Goal: Navigation & Orientation: Find specific page/section

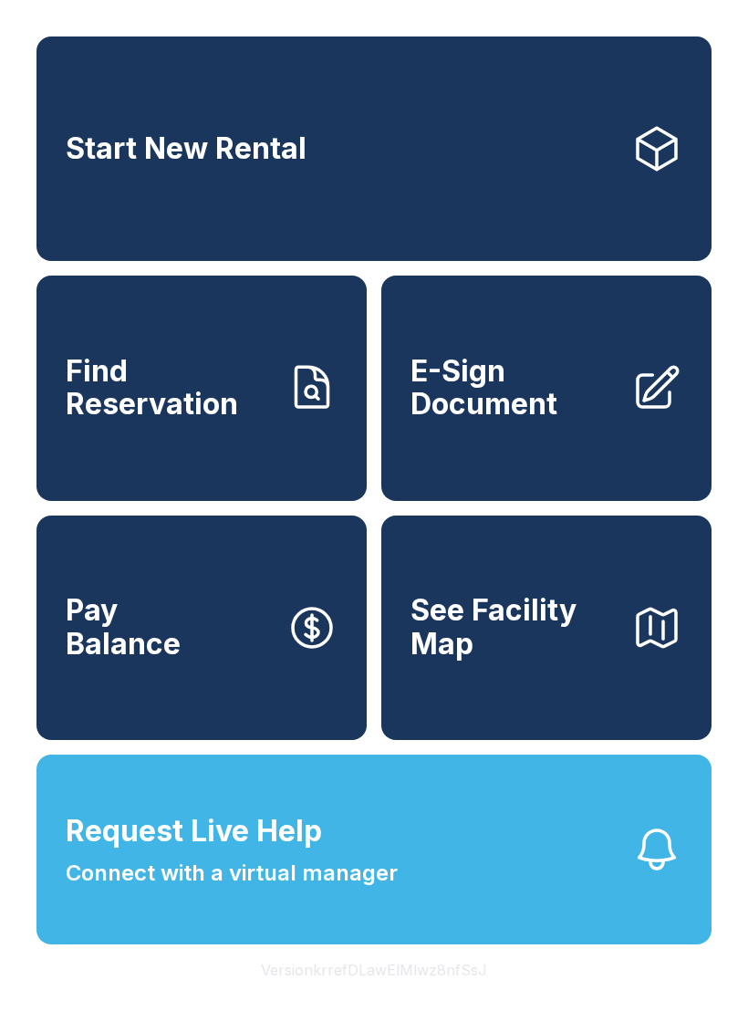
click at [221, 421] on span "Find Reservation" at bounding box center [169, 388] width 206 height 67
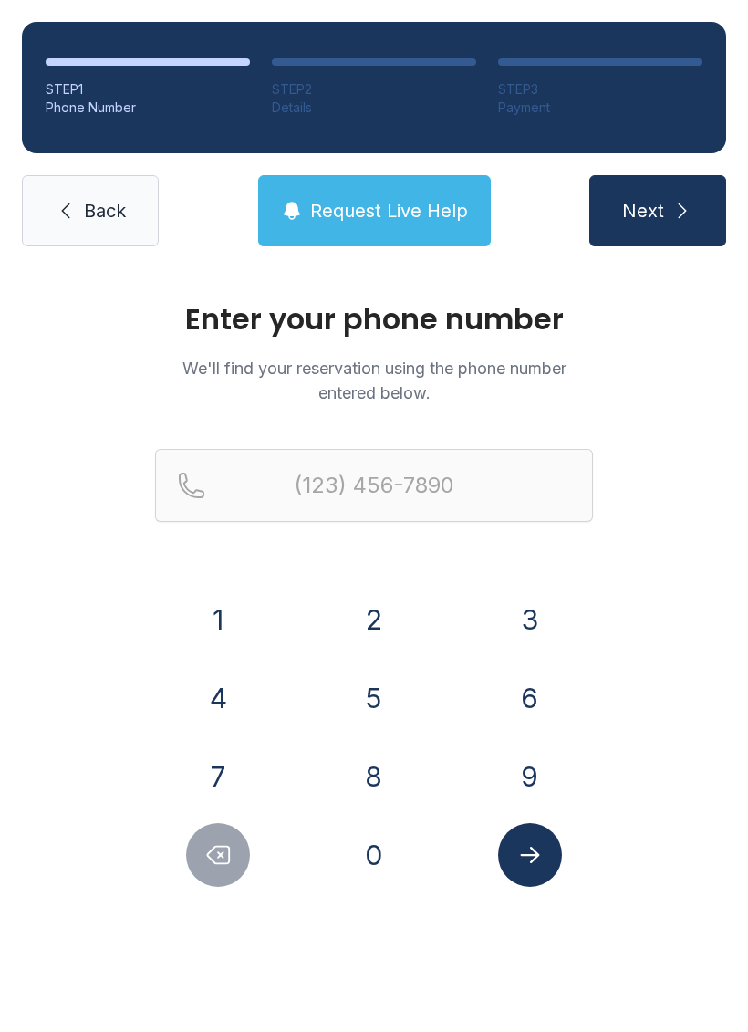
click at [221, 767] on button "7" at bounding box center [218, 776] width 64 height 64
type input "(7"
click at [218, 843] on icon "Delete number" at bounding box center [217, 854] width 27 height 27
click at [680, 217] on icon "submit" at bounding box center [682, 211] width 22 height 22
click at [675, 203] on icon "submit" at bounding box center [682, 211] width 22 height 22
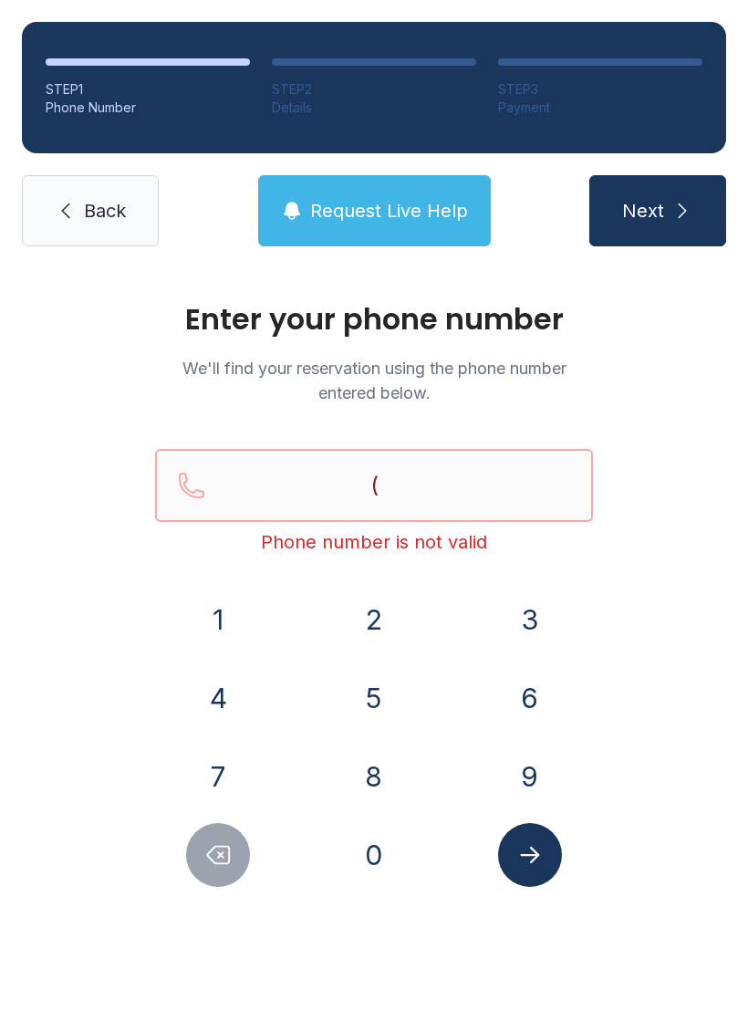
type input "("
click at [118, 240] on link "Back" at bounding box center [90, 210] width 137 height 71
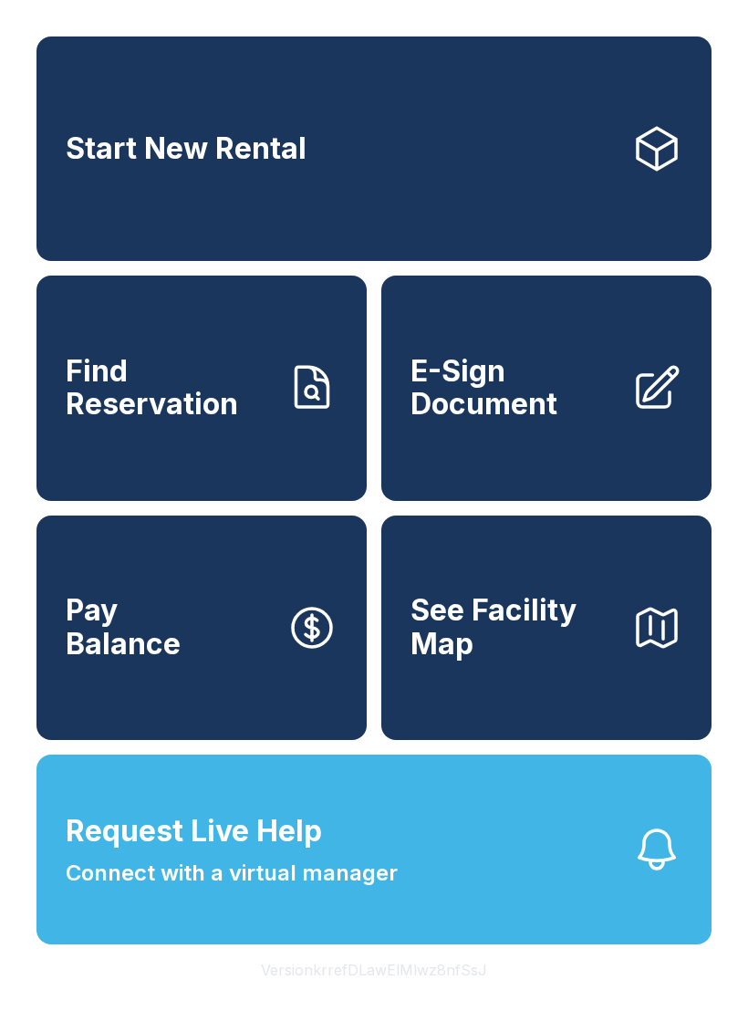
click at [562, 376] on link "E-Sign Document" at bounding box center [546, 387] width 330 height 224
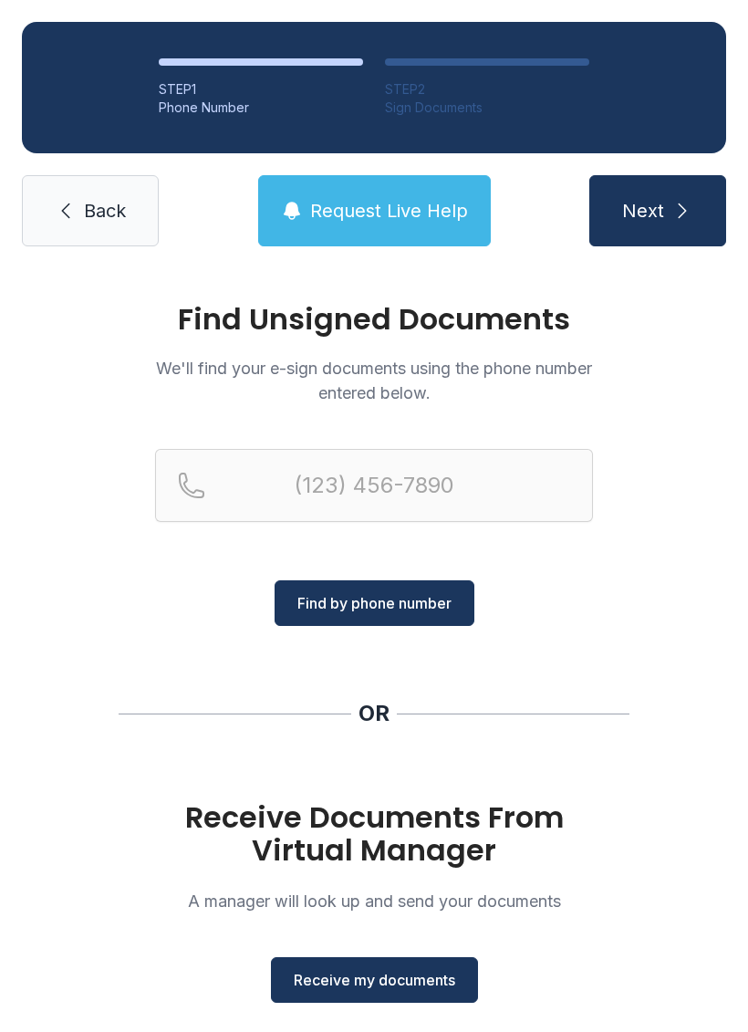
click at [118, 224] on link "Back" at bounding box center [90, 210] width 137 height 71
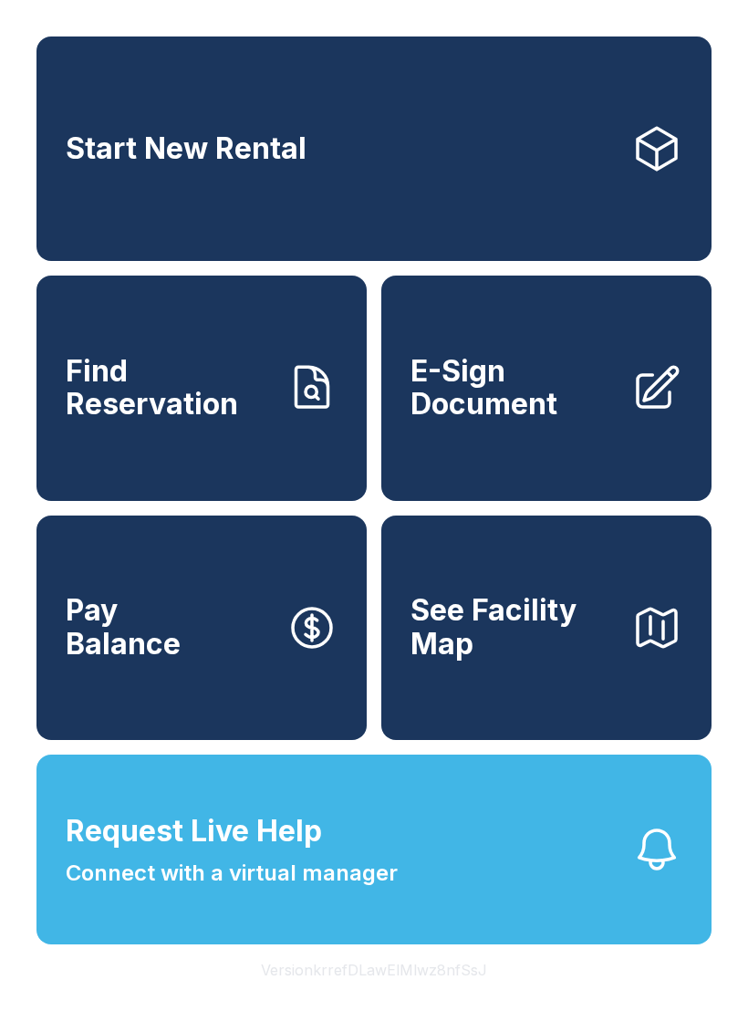
click at [665, 868] on icon "button" at bounding box center [657, 849] width 36 height 38
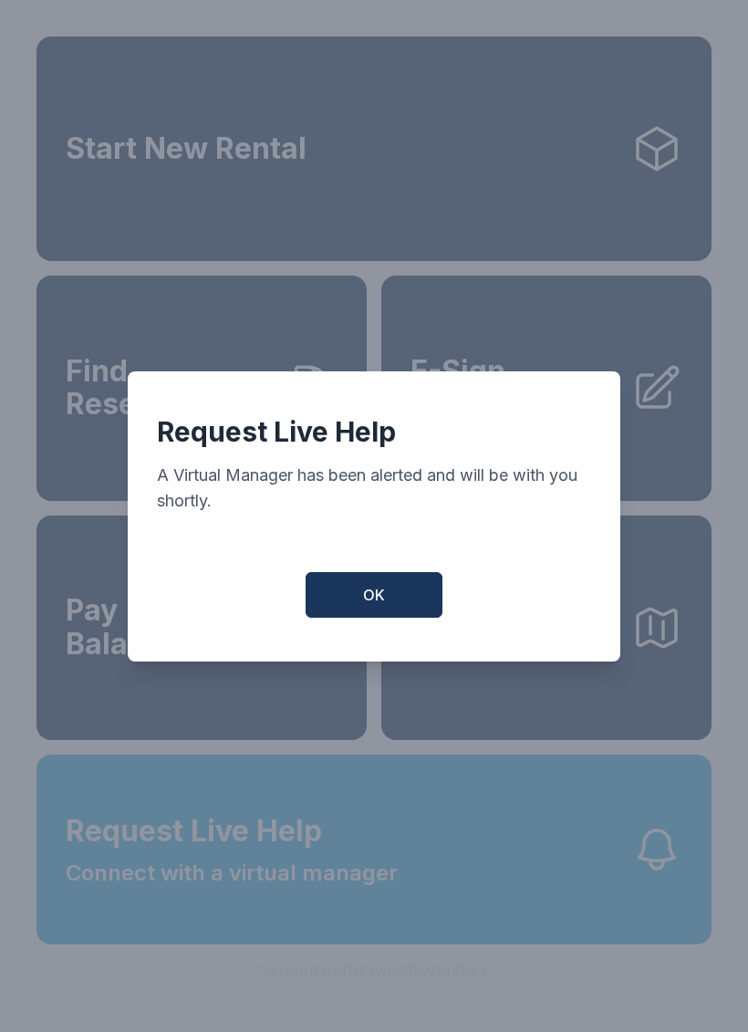
click at [374, 594] on button "OK" at bounding box center [374, 595] width 137 height 46
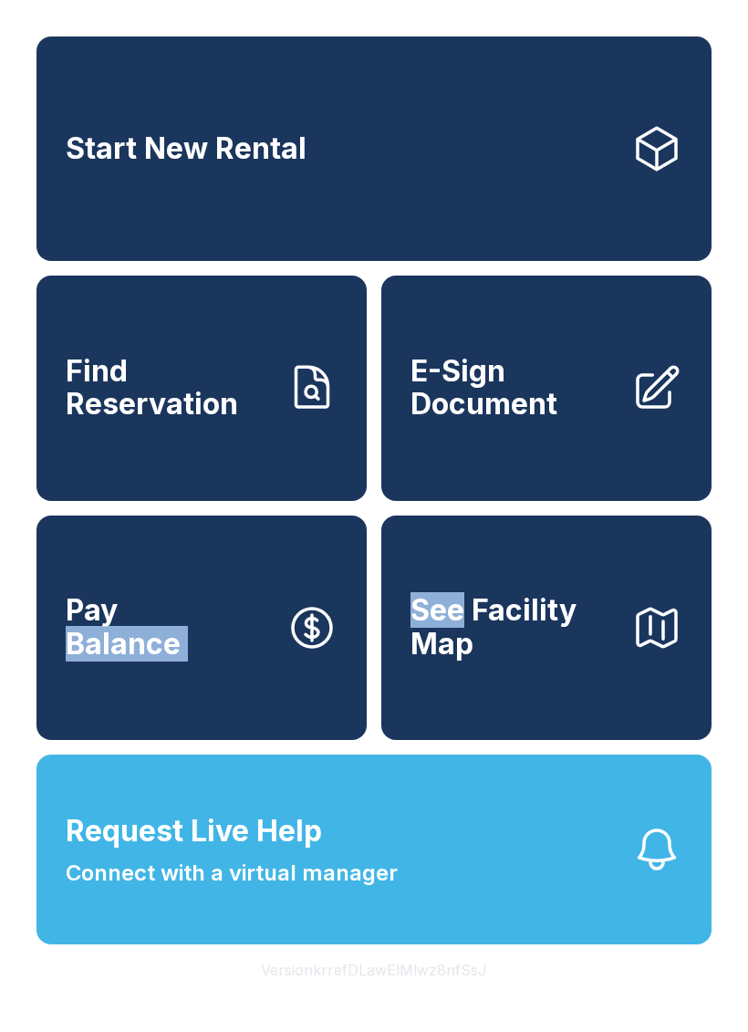
click at [199, 935] on button "Request Live Help Connect with a virtual manager" at bounding box center [373, 849] width 675 height 190
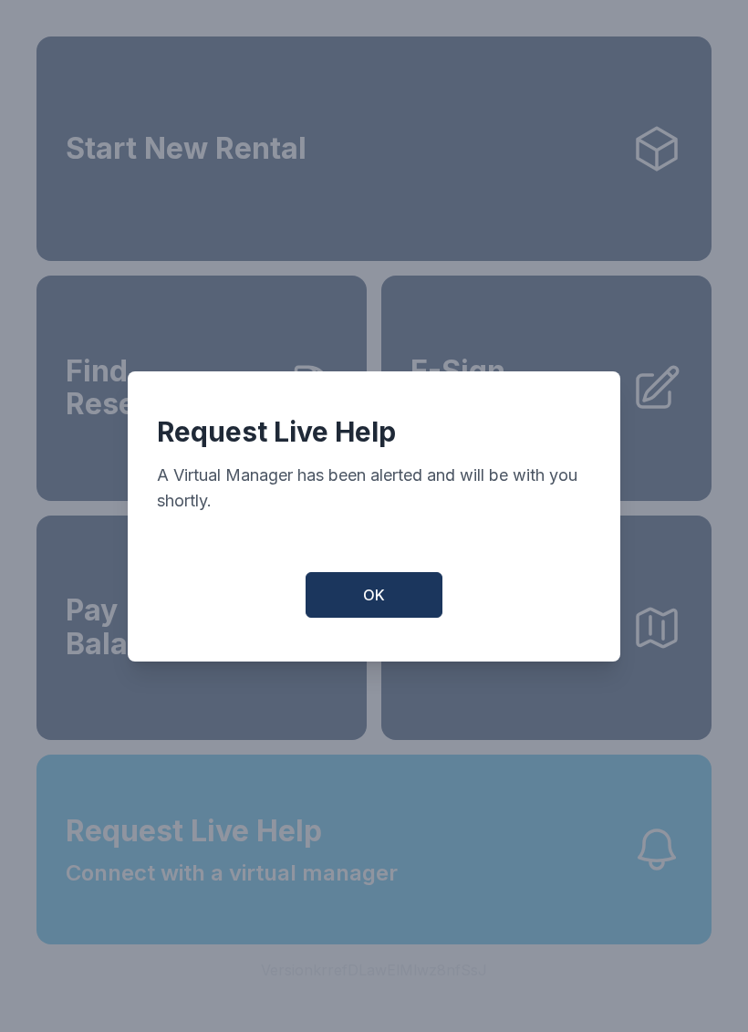
click at [378, 606] on span "OK" at bounding box center [374, 595] width 22 height 22
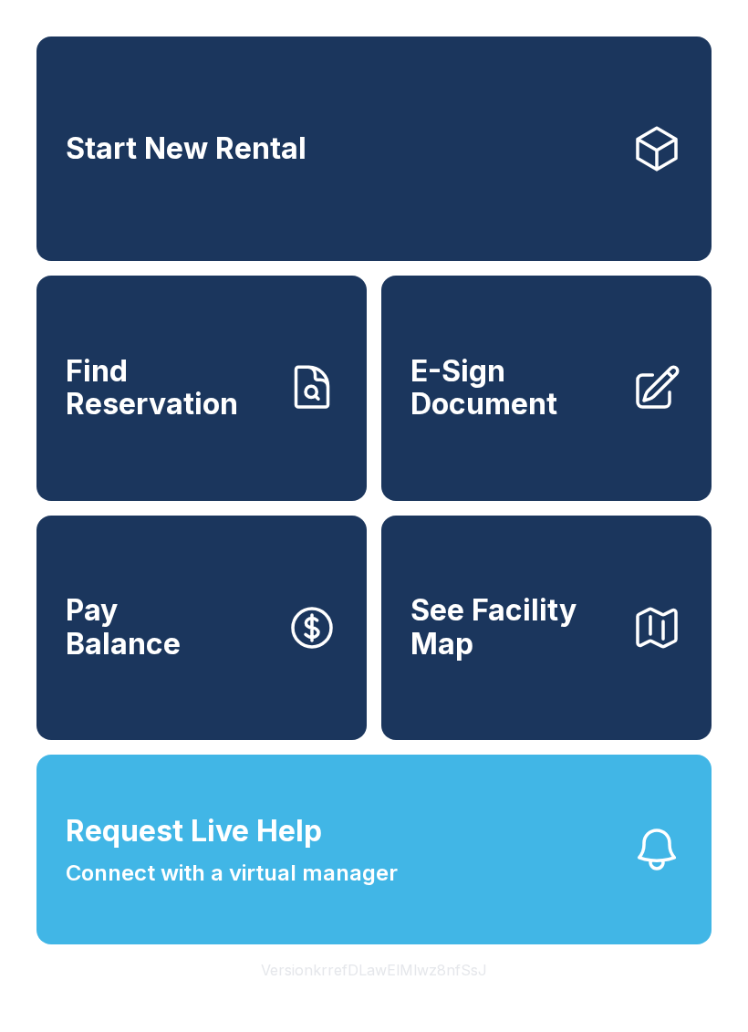
click at [384, 597] on button "See Facility Map" at bounding box center [546, 627] width 330 height 224
